Goal: Transaction & Acquisition: Purchase product/service

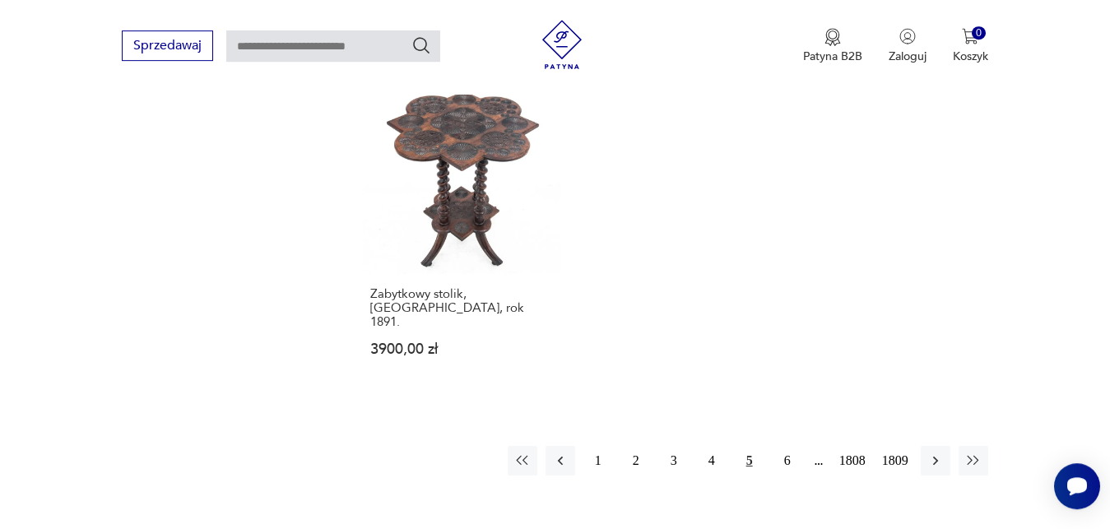
scroll to position [2172, 0]
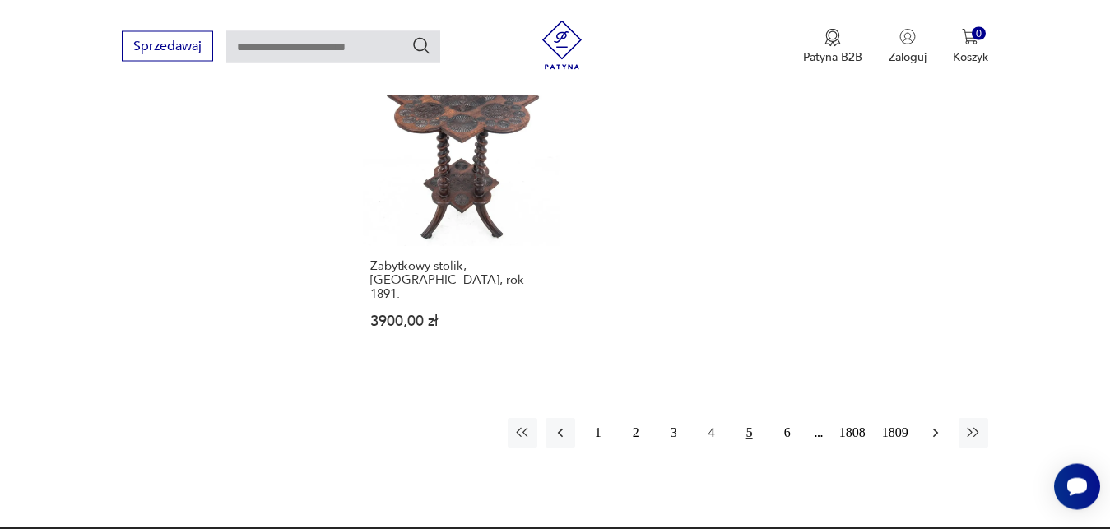
click at [934, 424] on icon "button" at bounding box center [935, 432] width 16 height 16
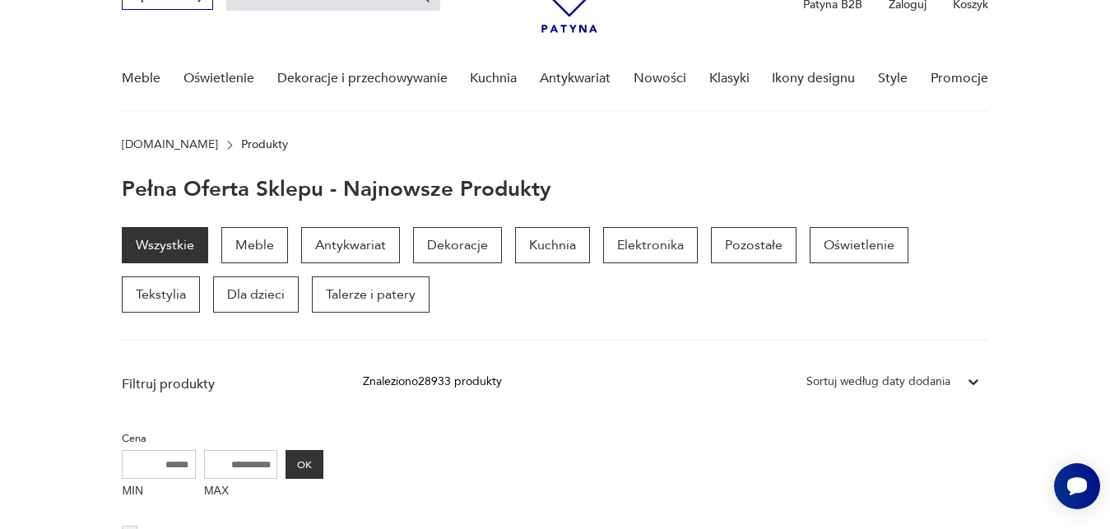
scroll to position [87, 0]
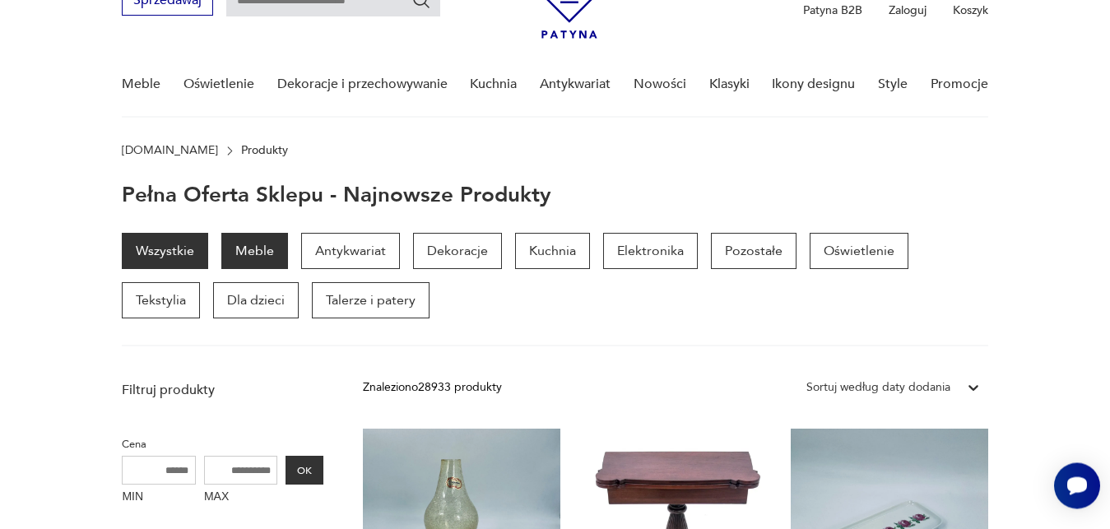
click at [260, 253] on p "Meble" at bounding box center [254, 252] width 67 height 36
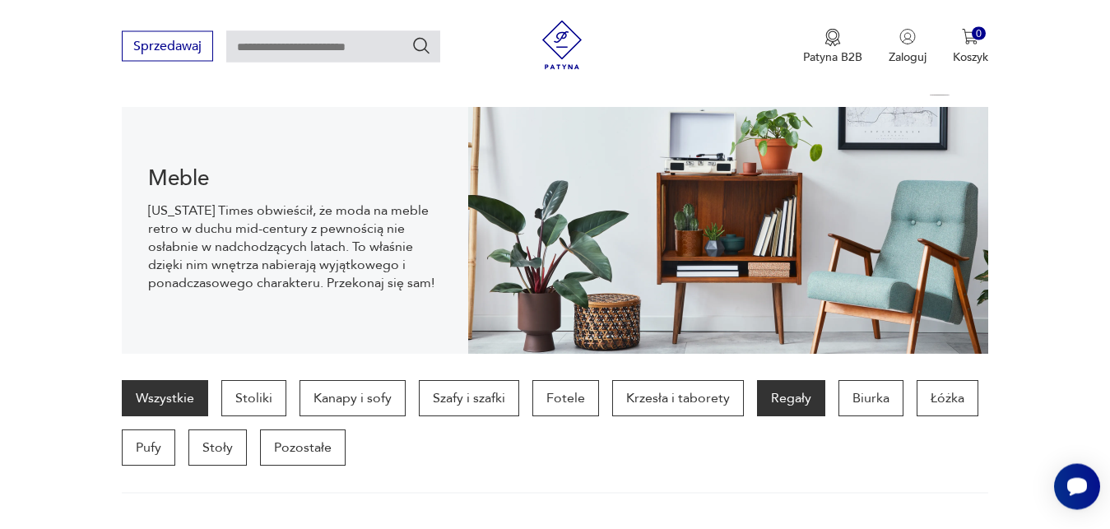
scroll to position [164, 0]
click at [783, 403] on p "Regały" at bounding box center [791, 399] width 68 height 36
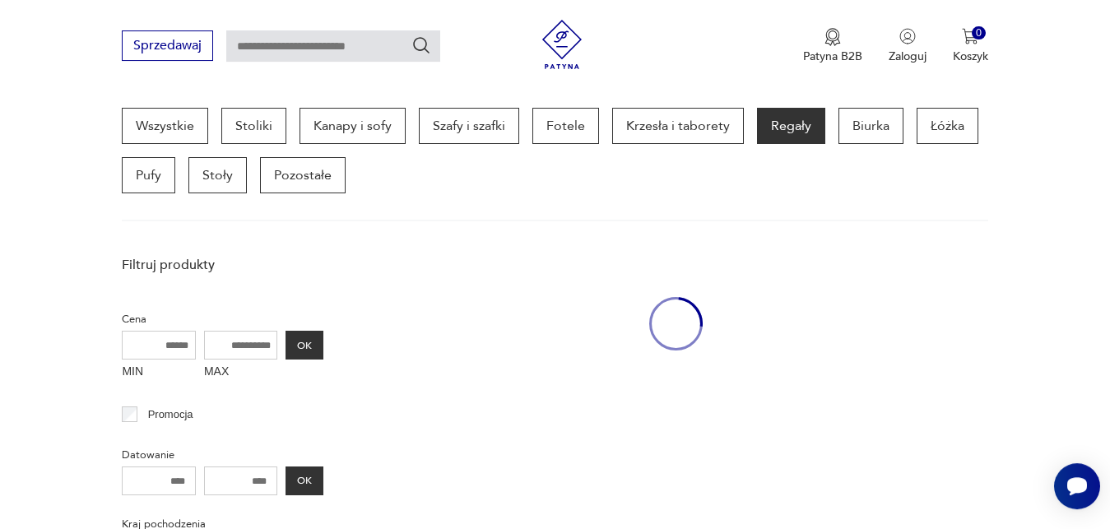
scroll to position [438, 0]
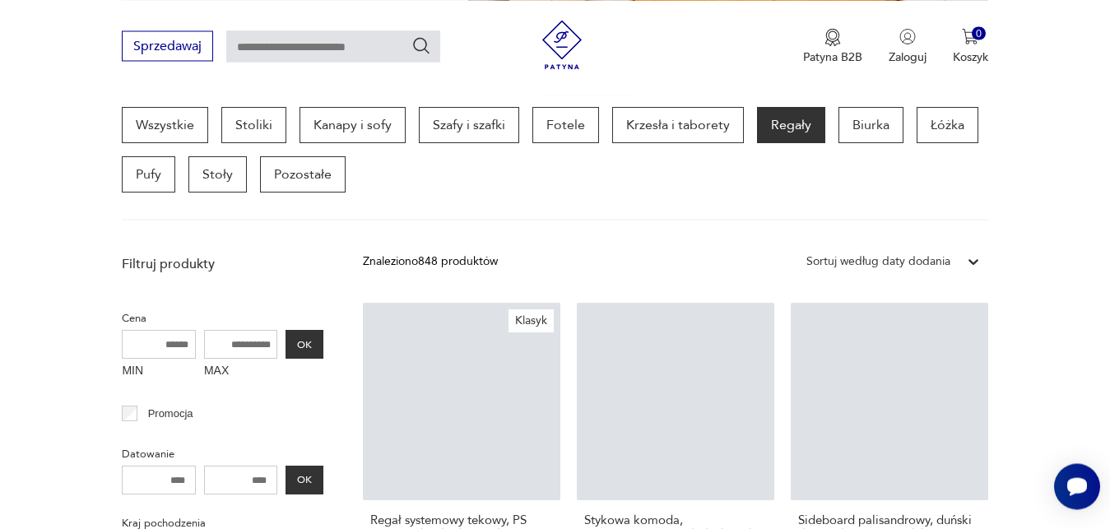
click at [971, 263] on icon at bounding box center [973, 262] width 10 height 6
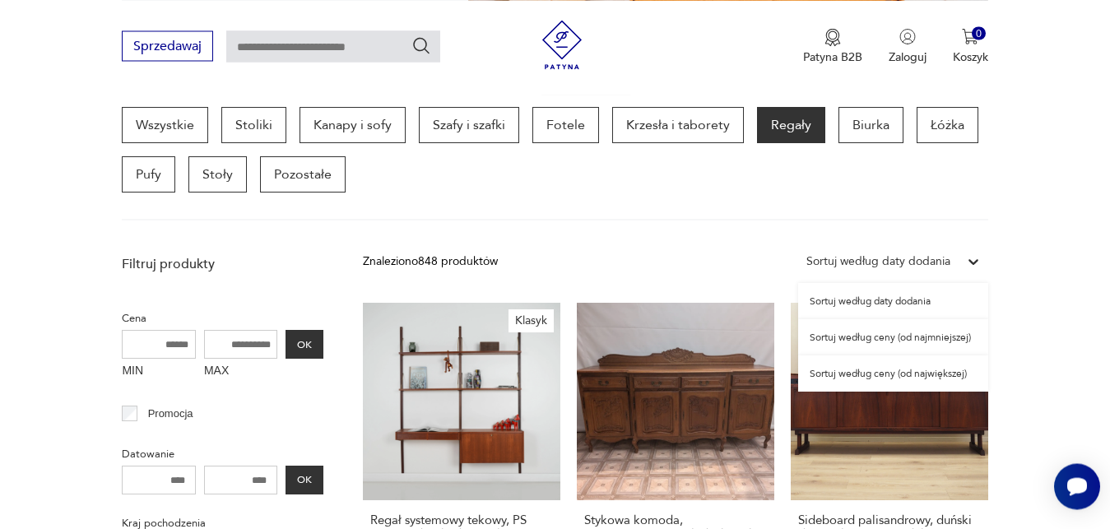
scroll to position [437, 0]
click at [948, 336] on div "Sortuj według ceny (od najmniejszej)" at bounding box center [893, 338] width 190 height 36
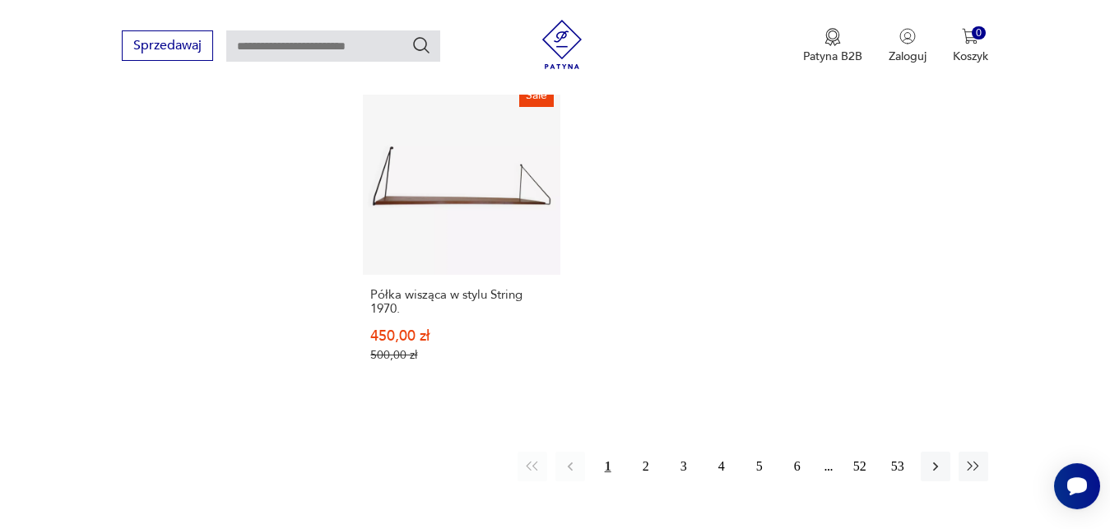
scroll to position [2451, 0]
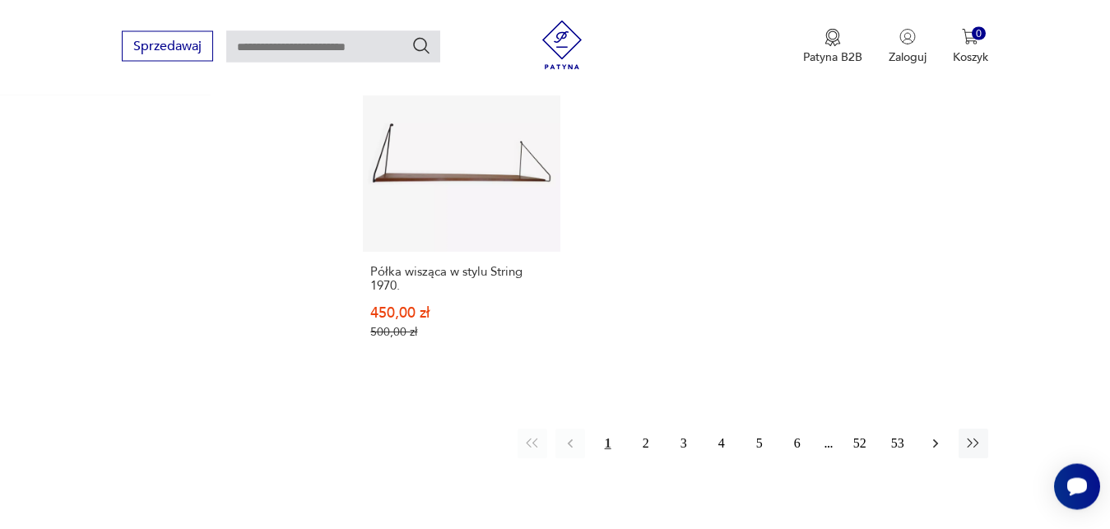
click at [933, 435] on icon "button" at bounding box center [935, 443] width 16 height 16
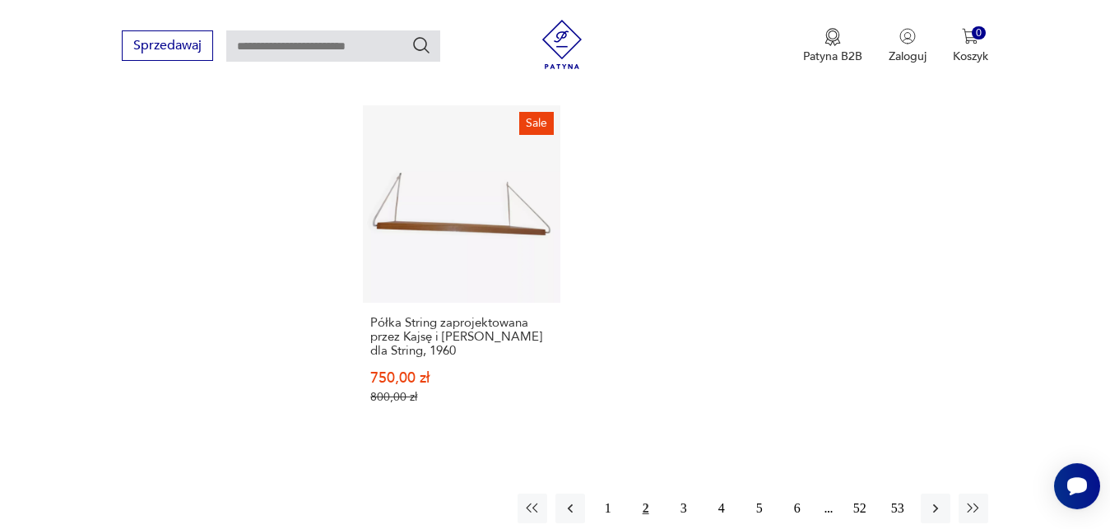
scroll to position [2409, 0]
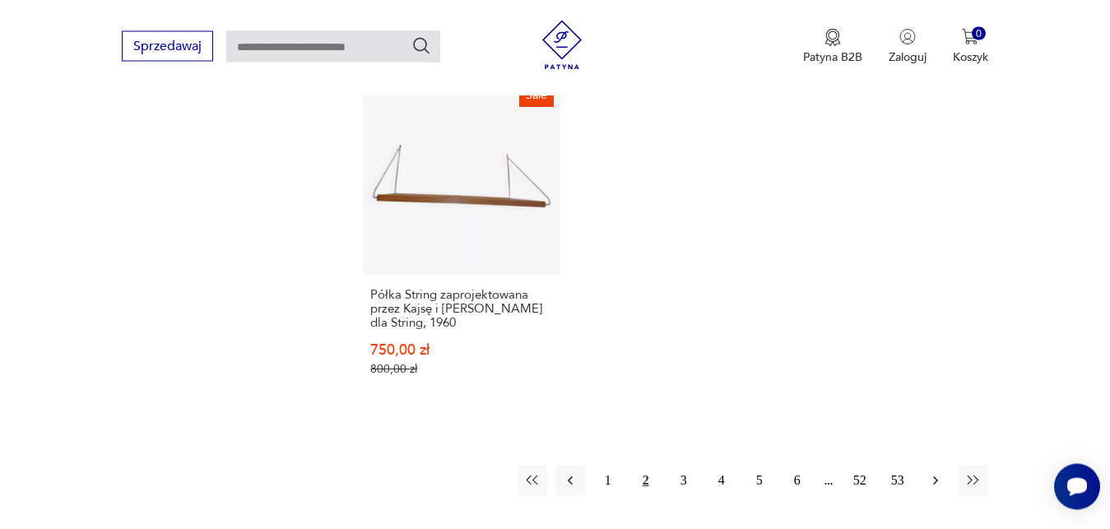
click at [937, 475] on icon "button" at bounding box center [934, 479] width 5 height 9
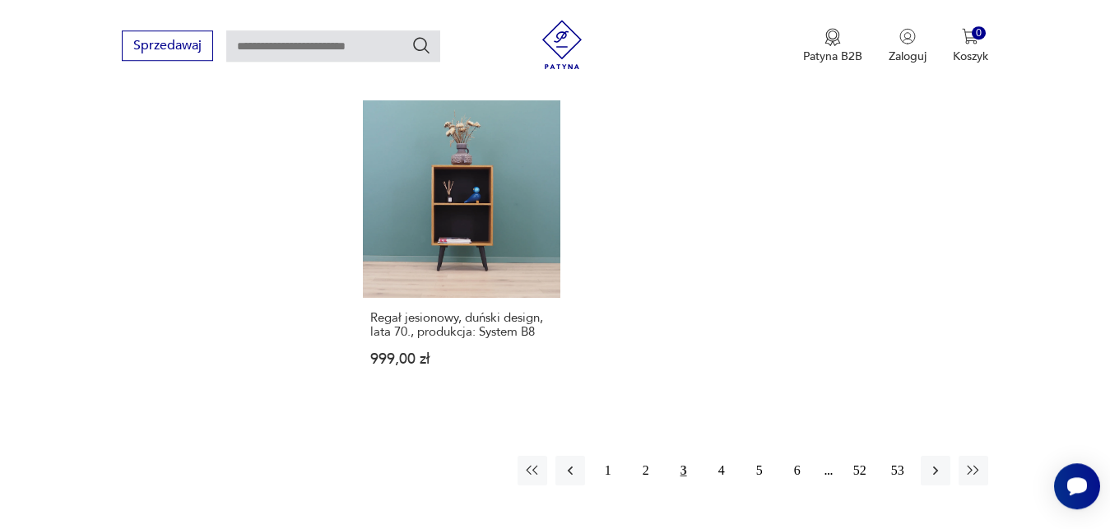
scroll to position [2409, 0]
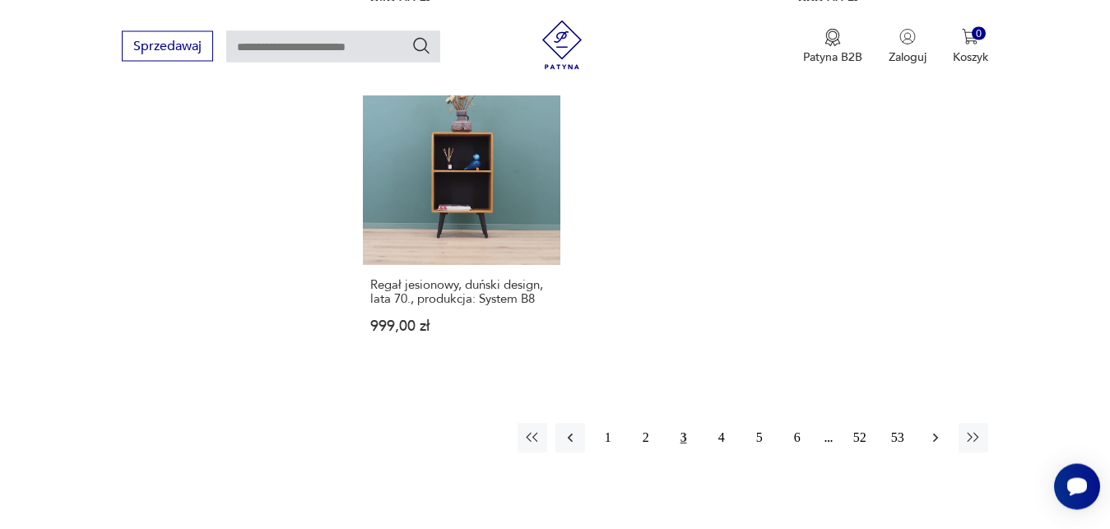
click at [936, 429] on icon "button" at bounding box center [935, 437] width 16 height 16
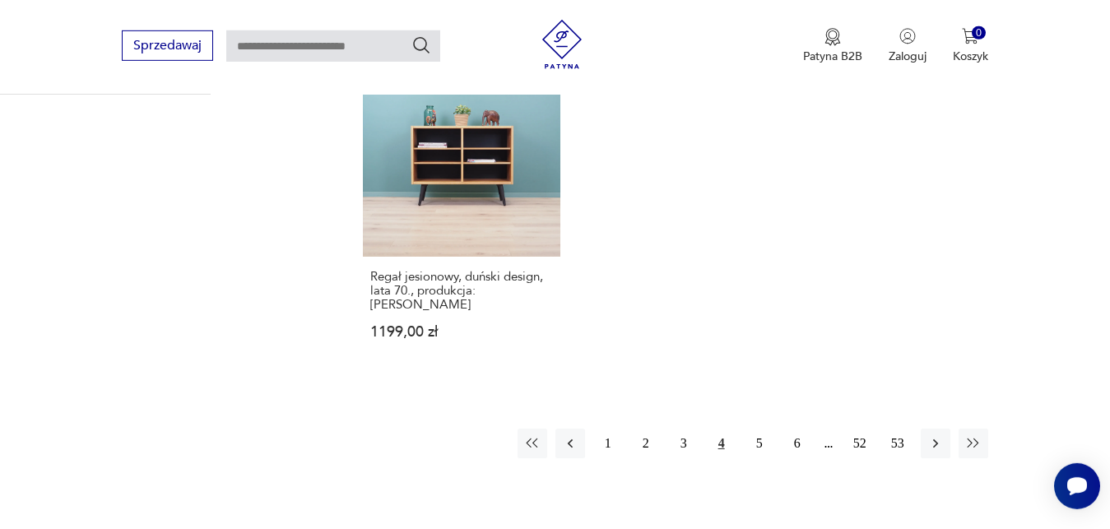
scroll to position [2409, 0]
click at [935, 434] on icon "button" at bounding box center [935, 442] width 16 height 16
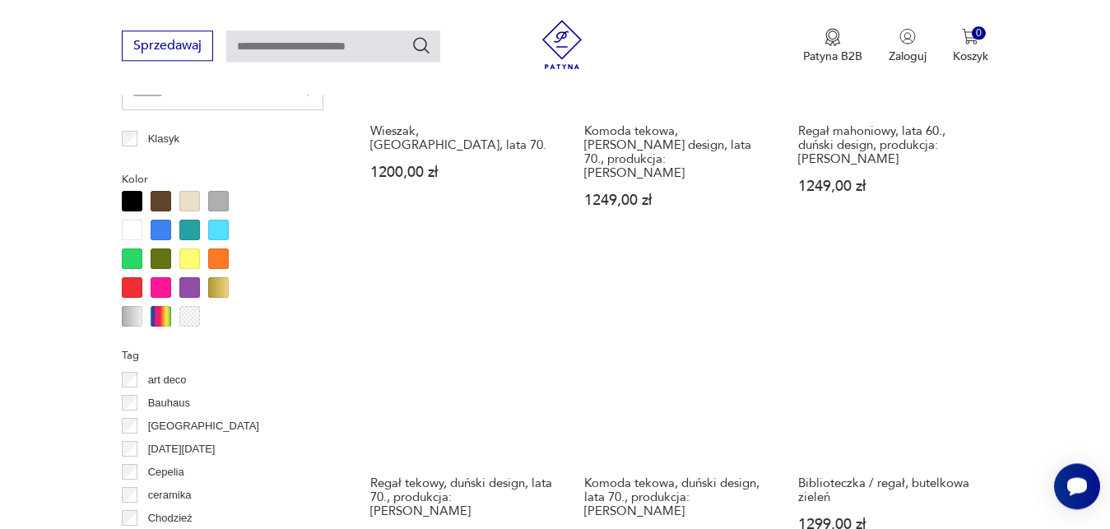
scroll to position [1528, 0]
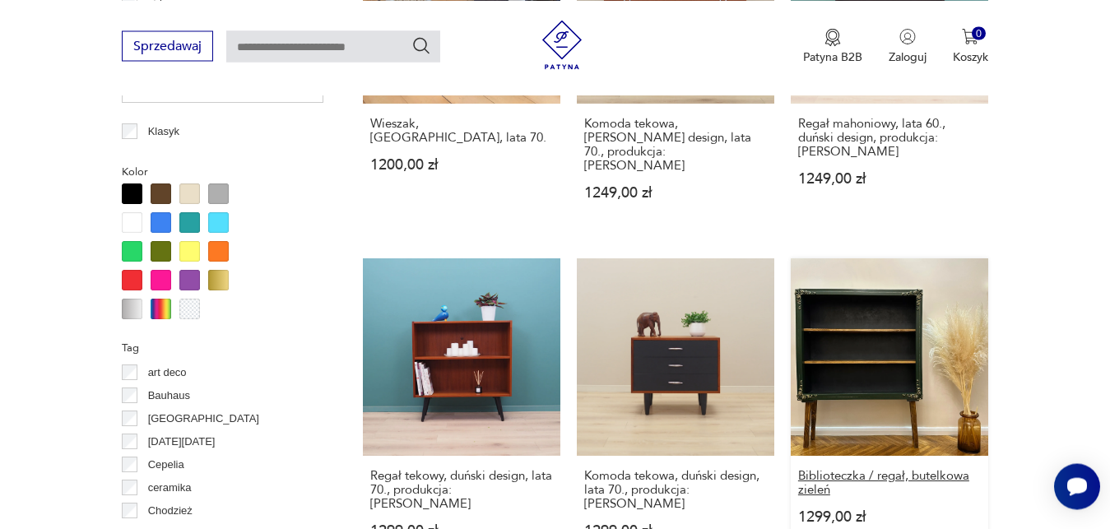
click at [957, 469] on h3 "Biblioteczka / regał, butelkowa zieleń" at bounding box center [889, 483] width 183 height 28
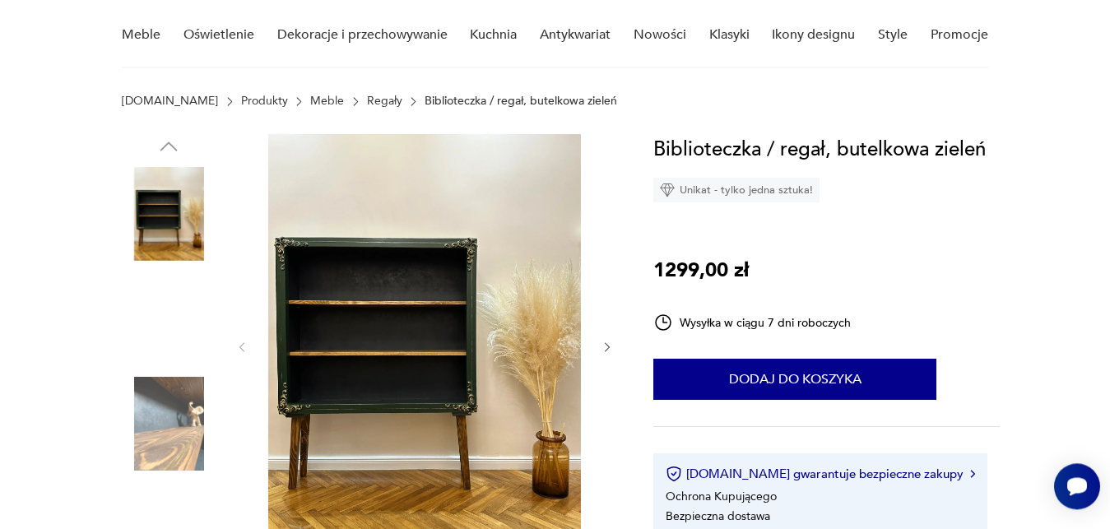
scroll to position [168, 0]
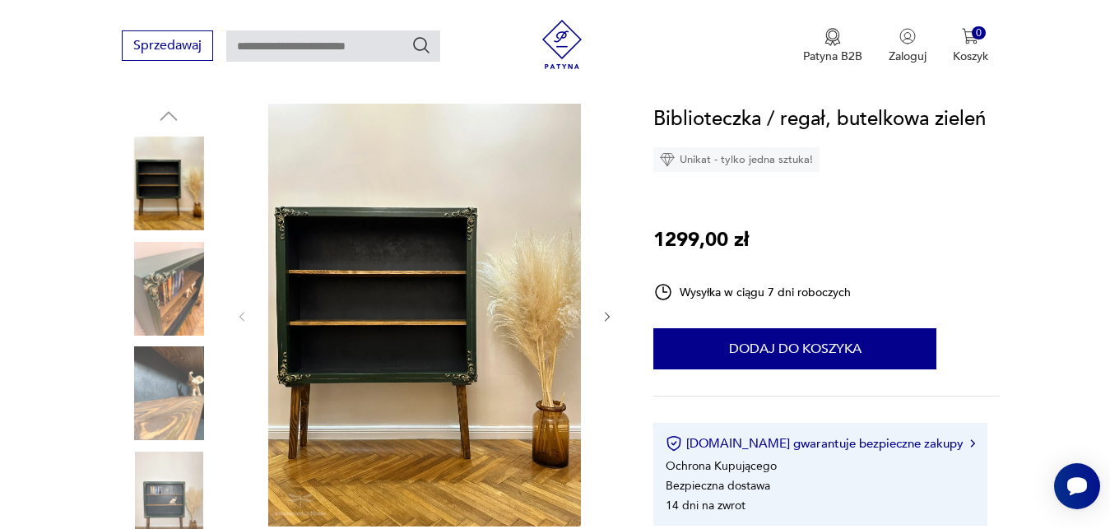
click at [605, 313] on icon "button" at bounding box center [607, 317] width 14 height 14
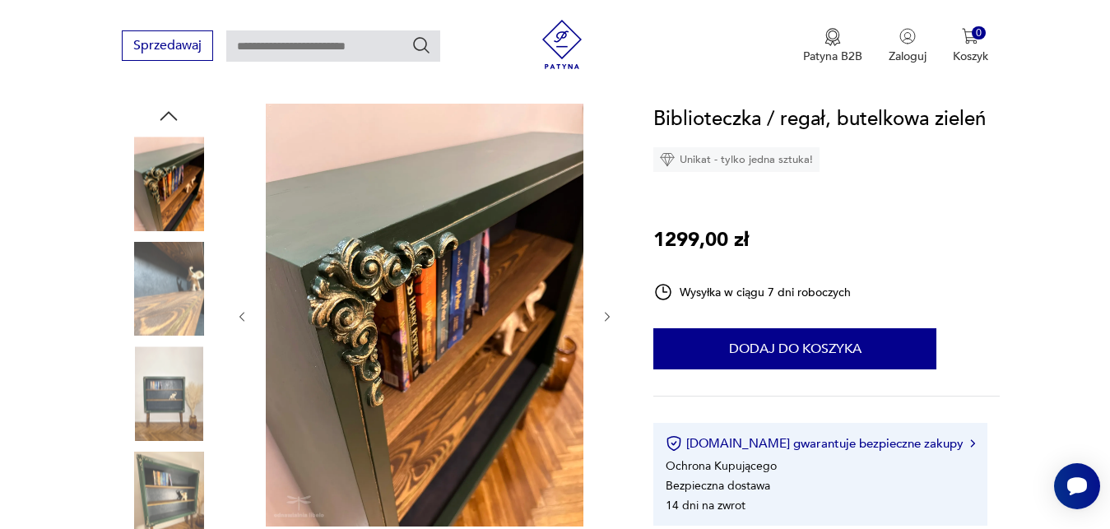
click at [243, 312] on icon "button" at bounding box center [242, 317] width 14 height 14
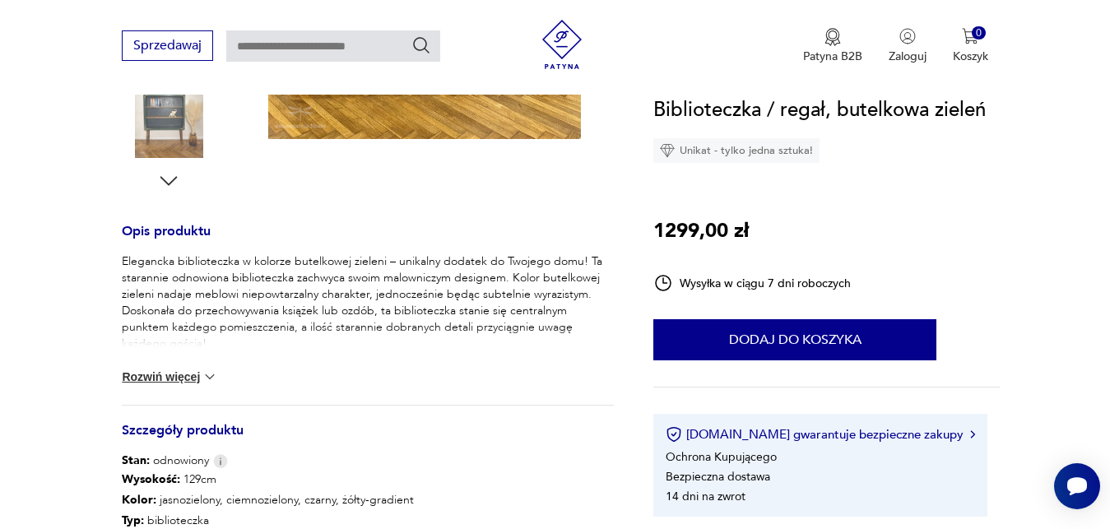
scroll to position [587, 0]
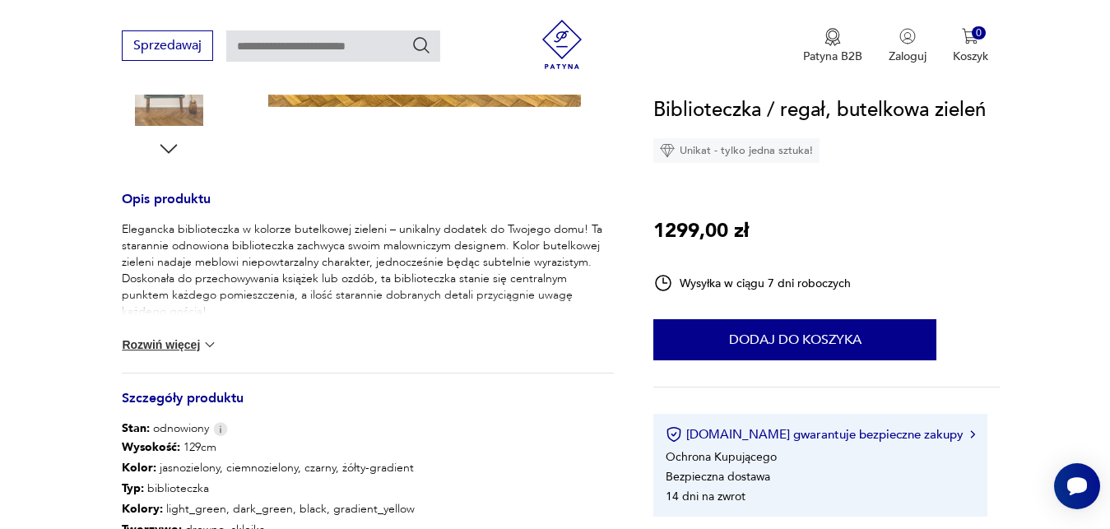
click at [215, 345] on img at bounding box center [210, 344] width 16 height 16
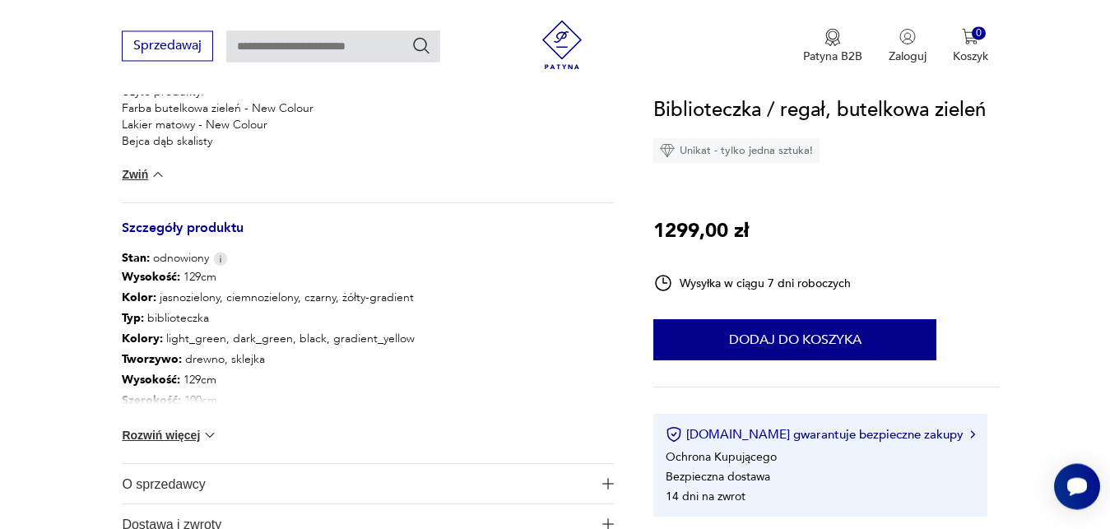
scroll to position [881, 0]
click at [200, 438] on button "Rozwiń więcej" at bounding box center [169, 433] width 95 height 16
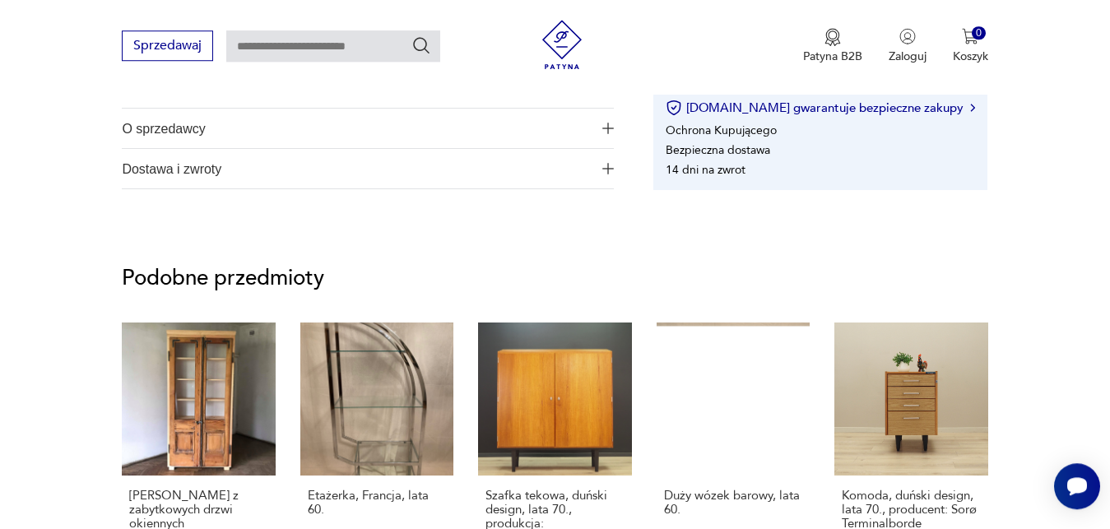
scroll to position [1301, 0]
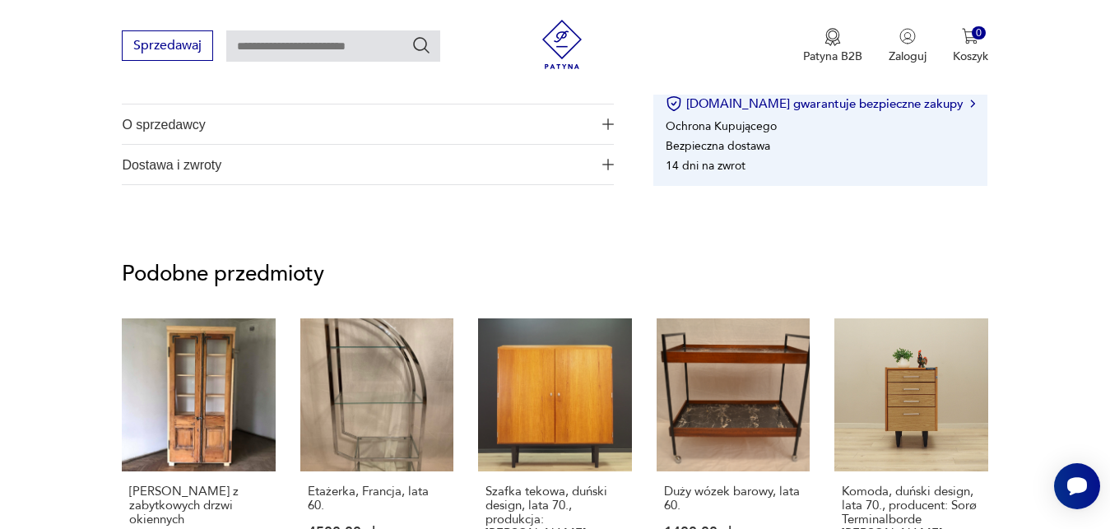
click at [195, 124] on span "O sprzedawcy" at bounding box center [357, 123] width 470 height 39
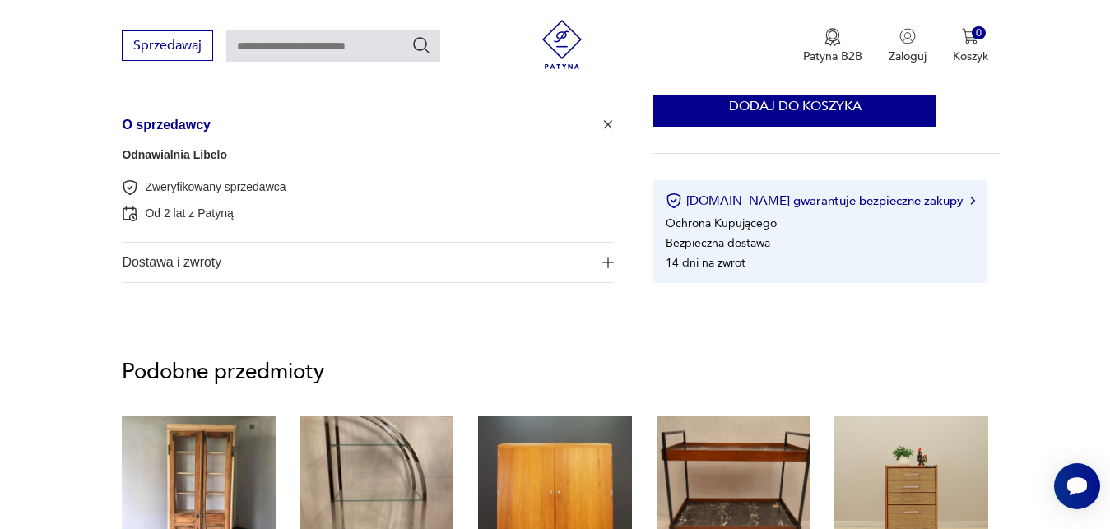
click at [202, 155] on link "Odnawialnia Libelo" at bounding box center [174, 154] width 105 height 13
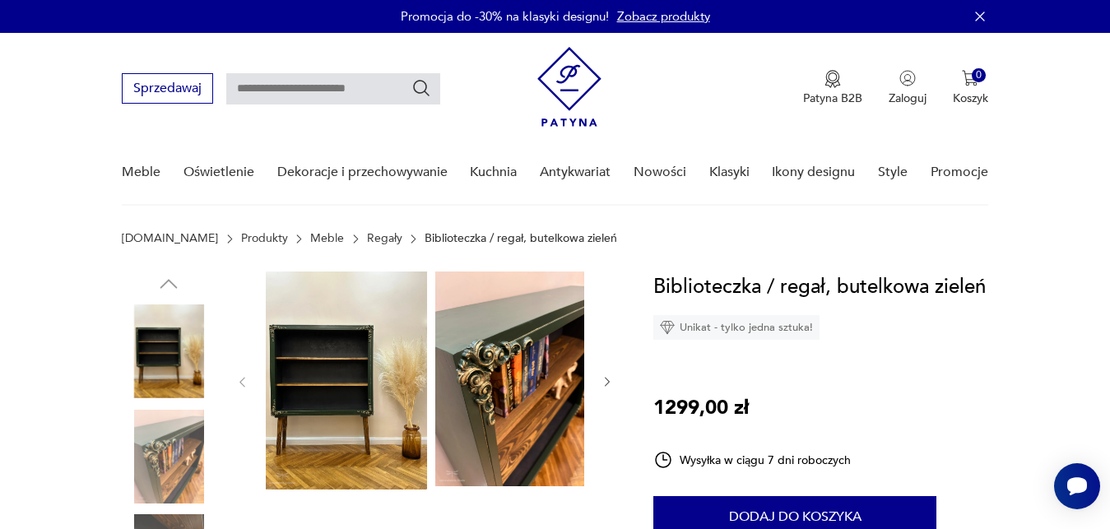
scroll to position [1222, 0]
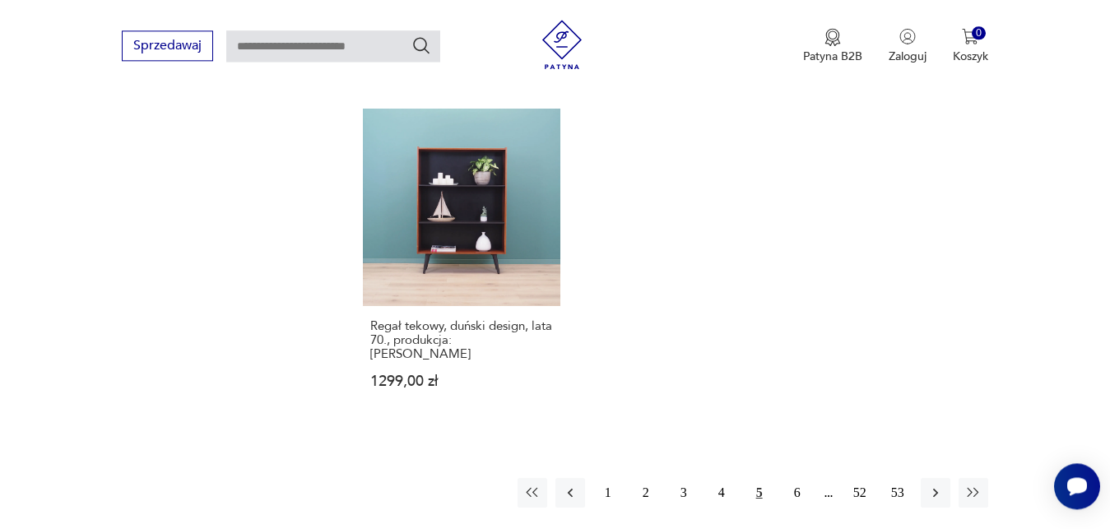
scroll to position [2386, 0]
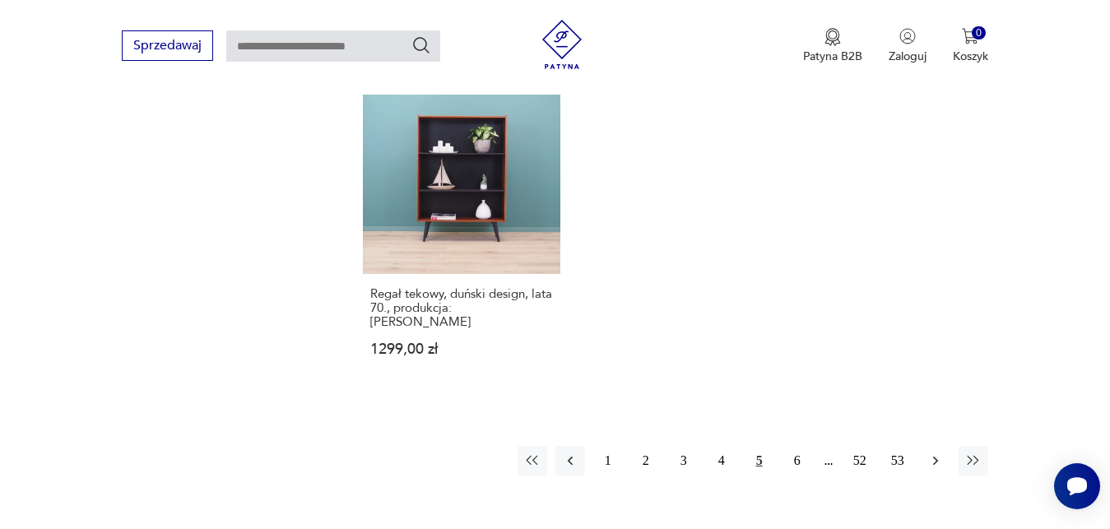
click at [938, 452] on icon "button" at bounding box center [935, 460] width 16 height 16
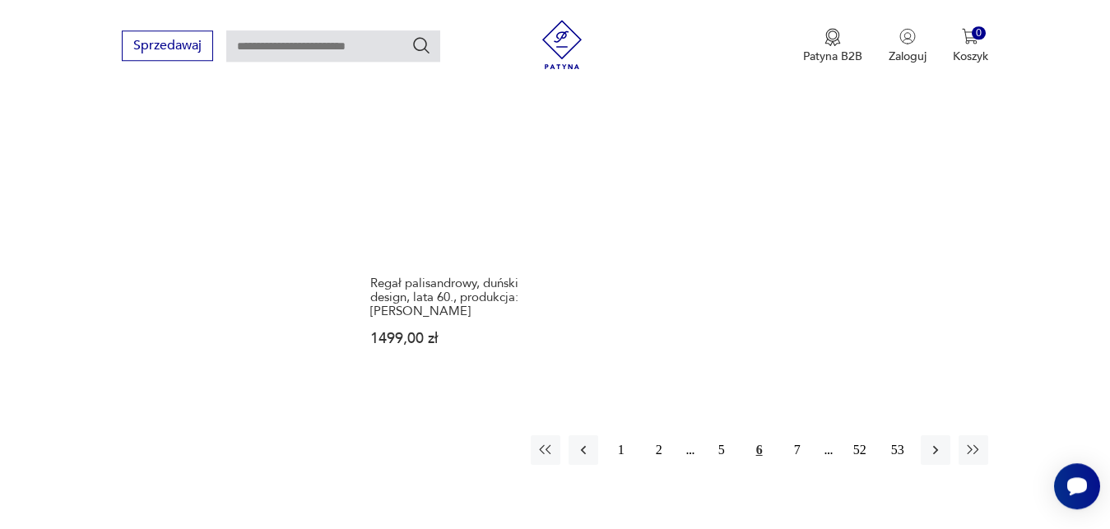
scroll to position [2367, 0]
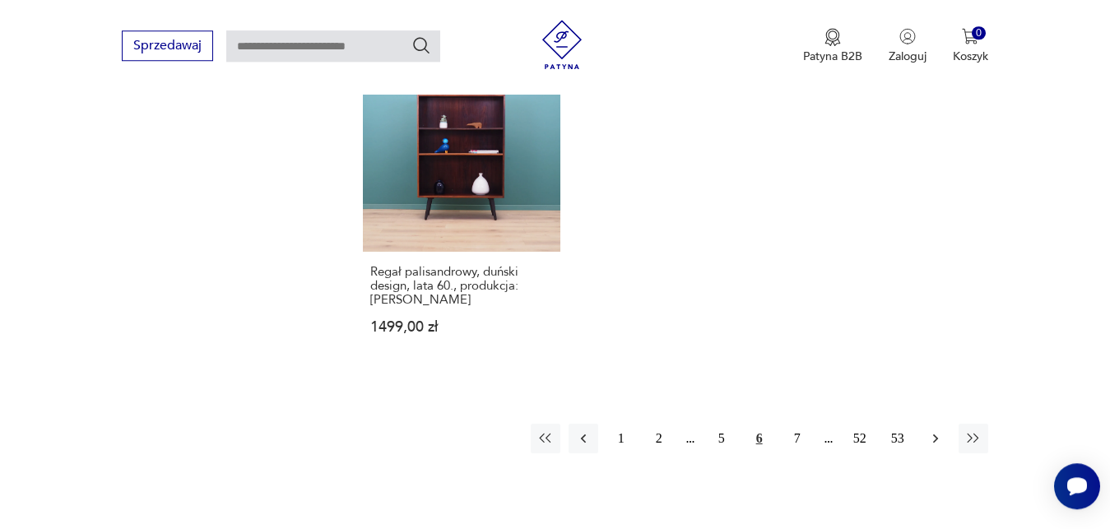
click at [937, 434] on icon "button" at bounding box center [934, 438] width 5 height 9
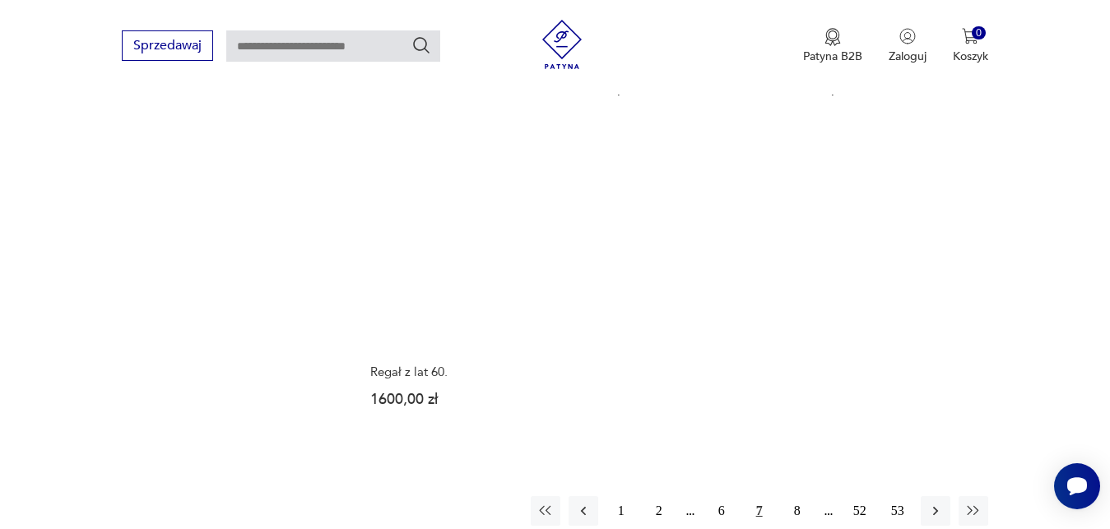
scroll to position [2325, 0]
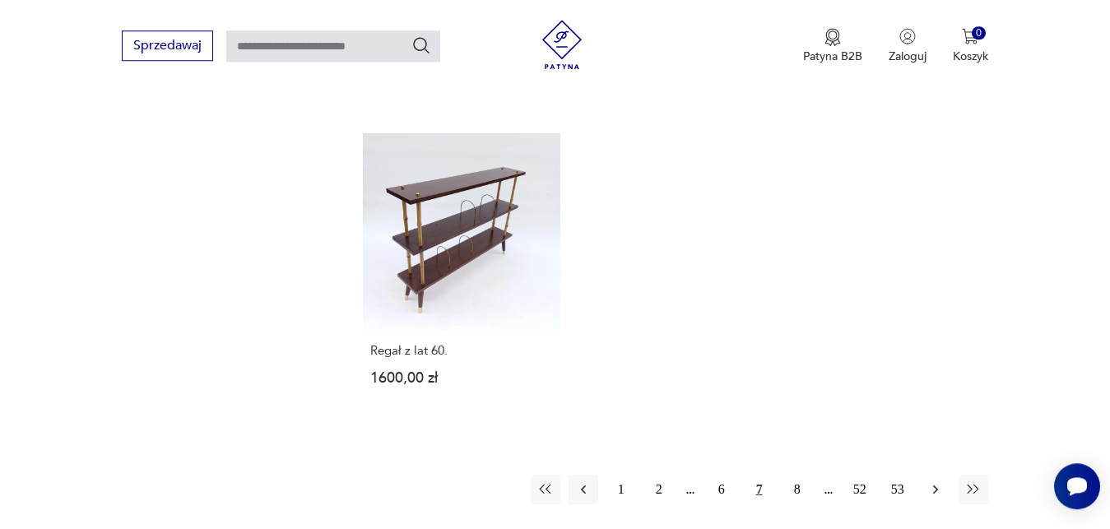
click at [939, 481] on icon "button" at bounding box center [935, 489] width 16 height 16
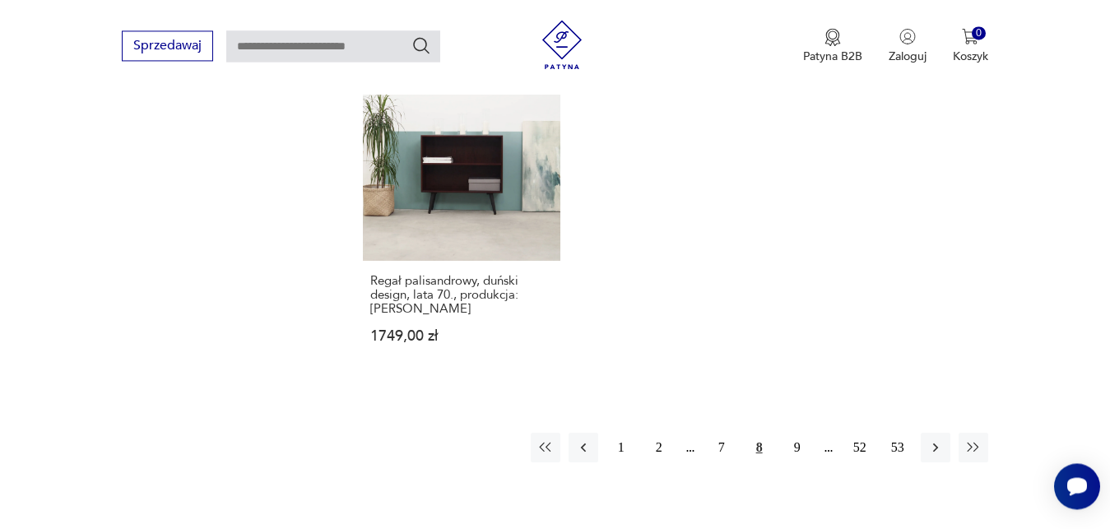
scroll to position [2409, 0]
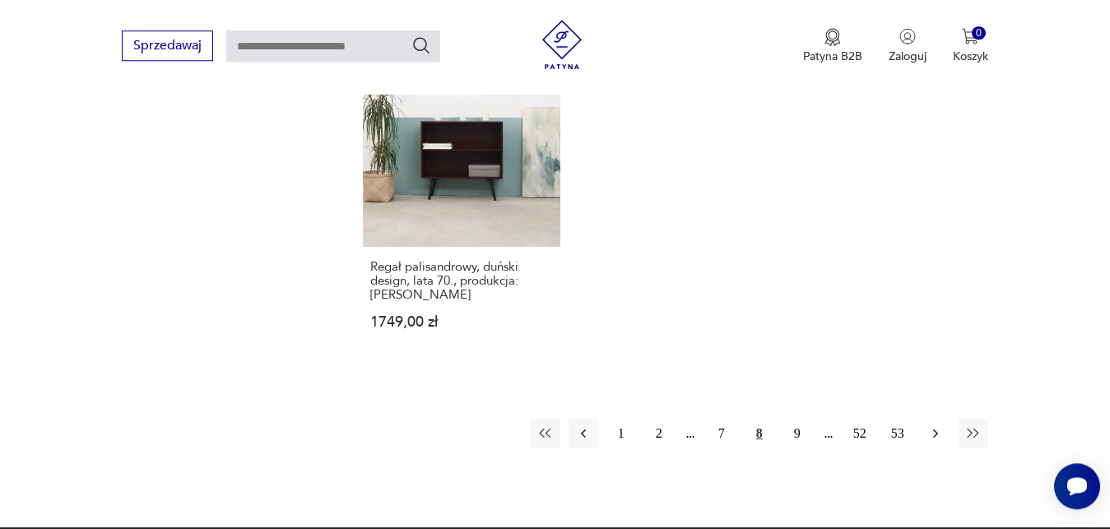
click at [939, 425] on icon "button" at bounding box center [935, 433] width 16 height 16
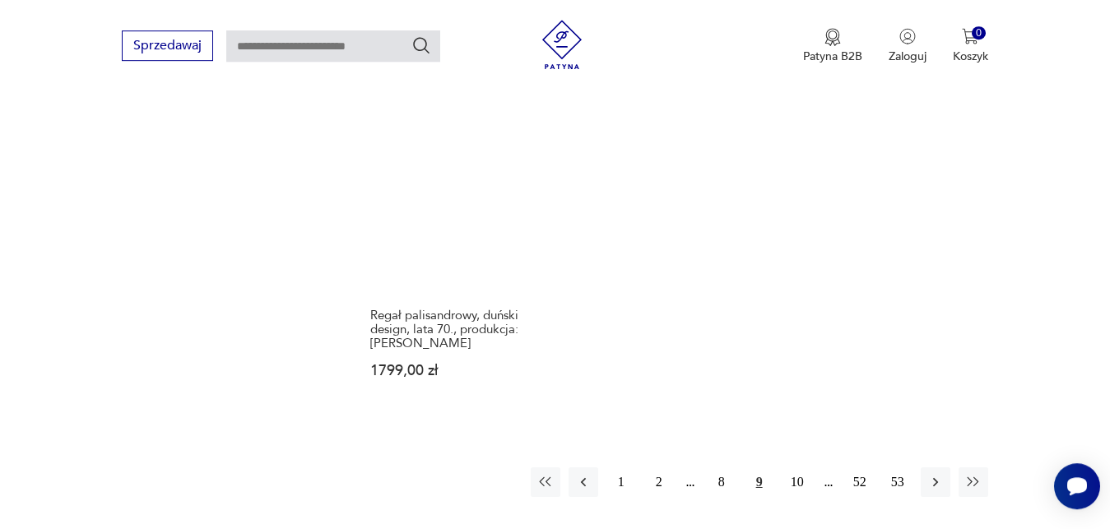
scroll to position [2339, 0]
